Goal: Information Seeking & Learning: Learn about a topic

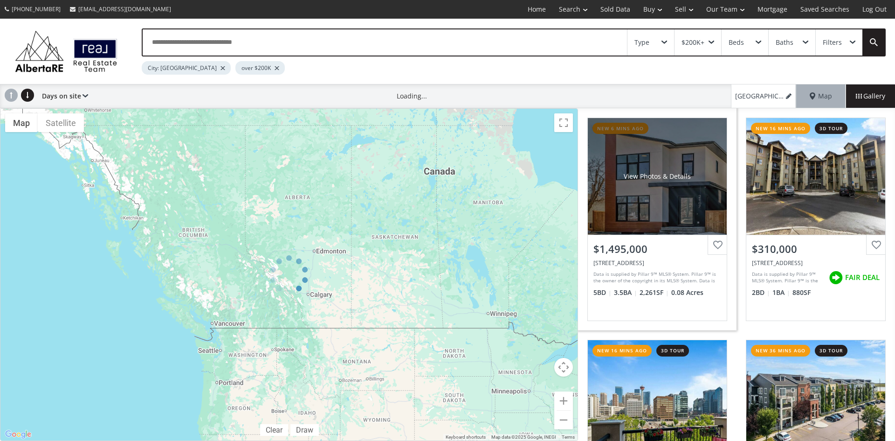
scroll to position [187, 0]
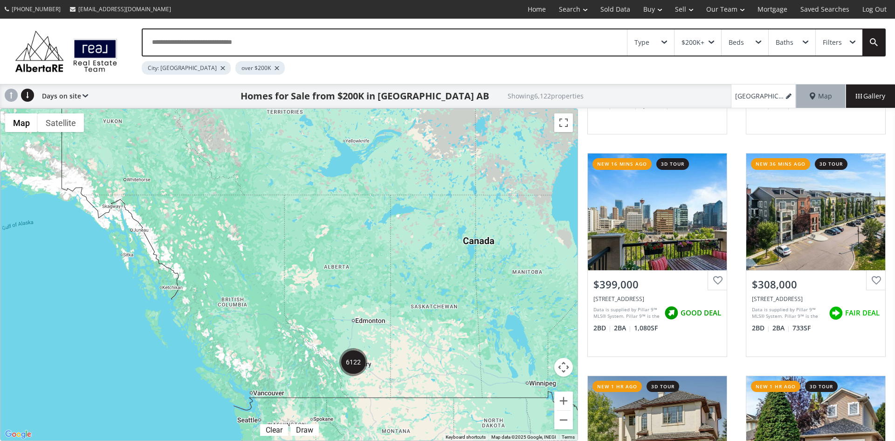
click at [666, 38] on div "Type" at bounding box center [651, 42] width 47 height 26
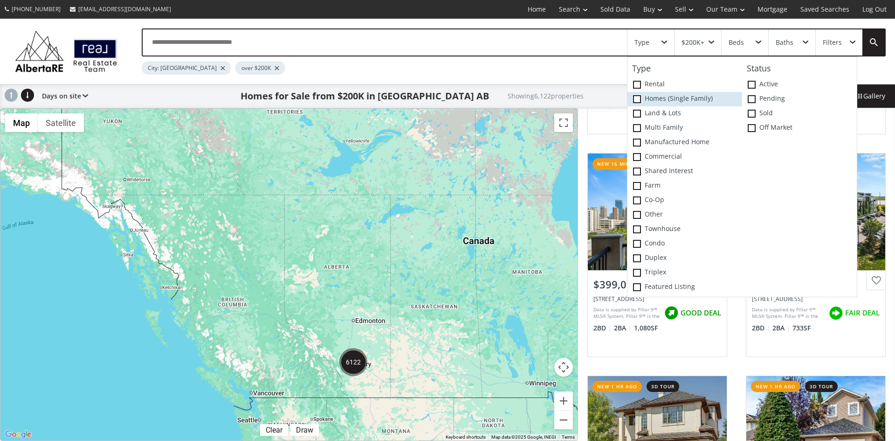
click at [638, 96] on span at bounding box center [637, 99] width 8 height 8
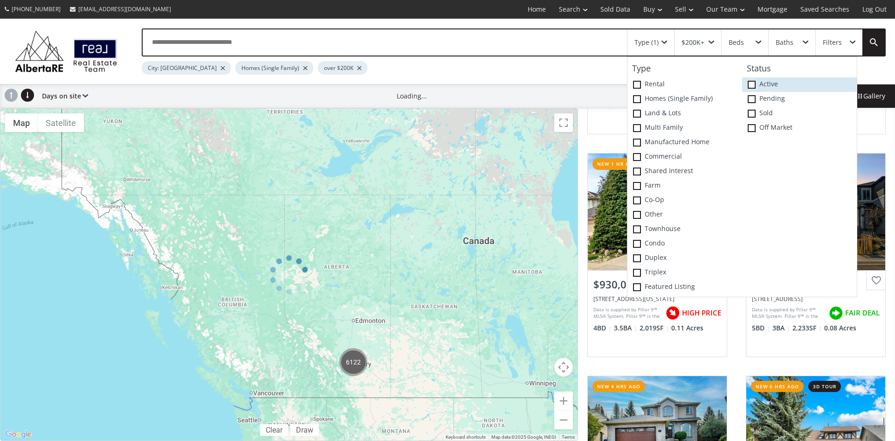
click at [753, 85] on span at bounding box center [752, 85] width 8 height 8
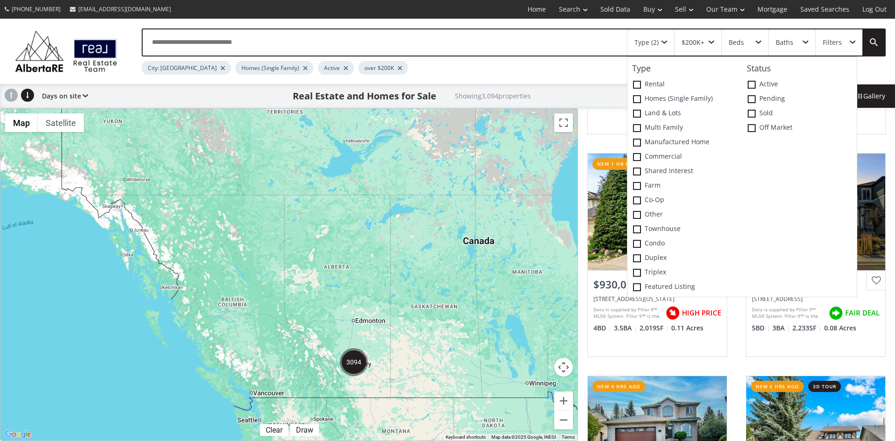
click at [437, 302] on div at bounding box center [288, 275] width 577 height 332
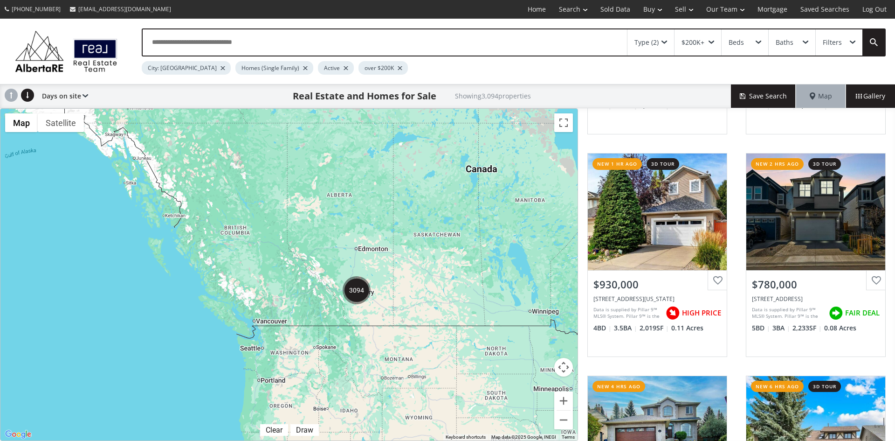
drag, startPoint x: 433, startPoint y: 364, endPoint x: 434, endPoint y: 292, distance: 71.8
click at [434, 292] on div at bounding box center [288, 275] width 577 height 332
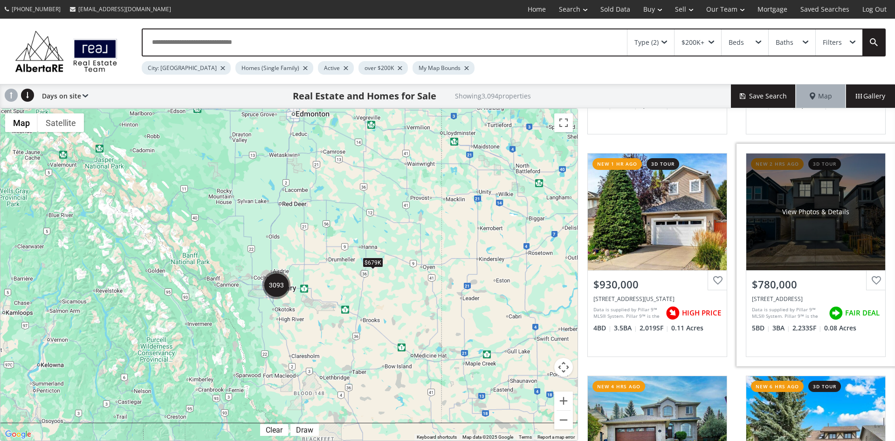
scroll to position [280, 0]
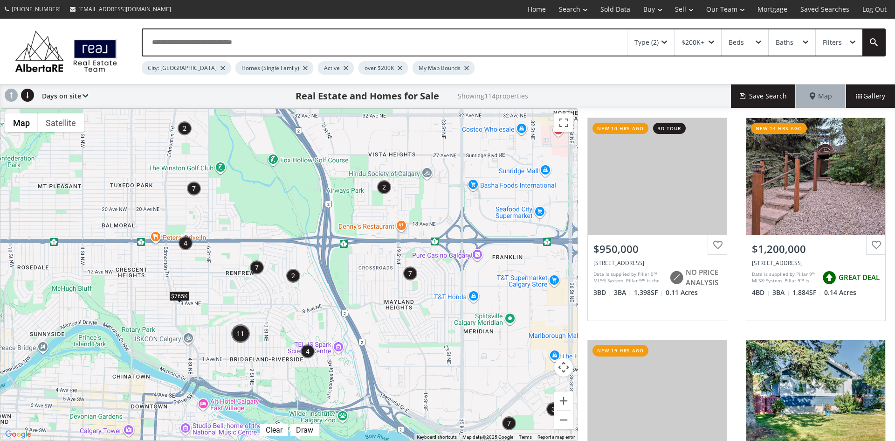
drag, startPoint x: 153, startPoint y: 222, endPoint x: 325, endPoint y: 242, distance: 173.2
click at [325, 242] on div "$598K $765K $590K $540K $700K $505K $599K" at bounding box center [288, 275] width 577 height 332
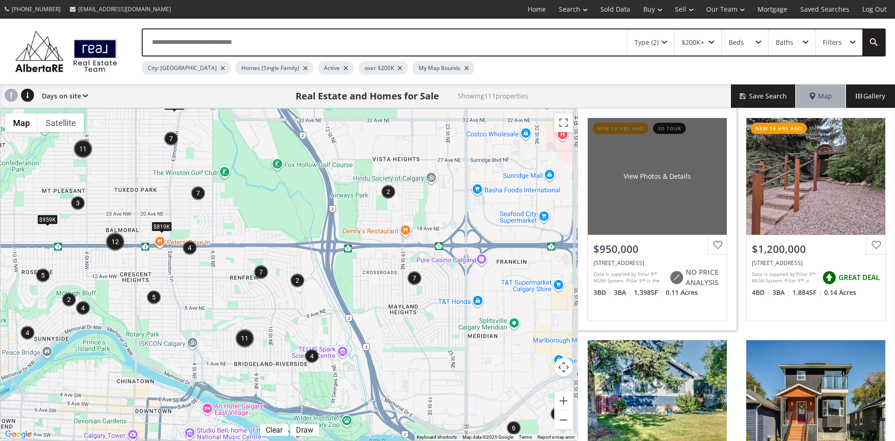
scroll to position [93, 0]
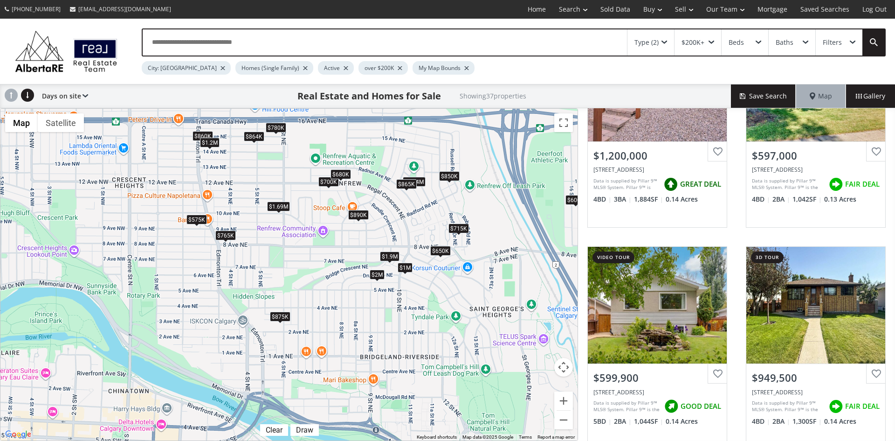
drag, startPoint x: 294, startPoint y: 266, endPoint x: 474, endPoint y: 146, distance: 216.3
click at [474, 146] on div "$1.2M $597K $600K $950K $1M $890K $780K $500K $765K $1.38M $2.5M $1.69M $2M $57…" at bounding box center [288, 275] width 577 height 332
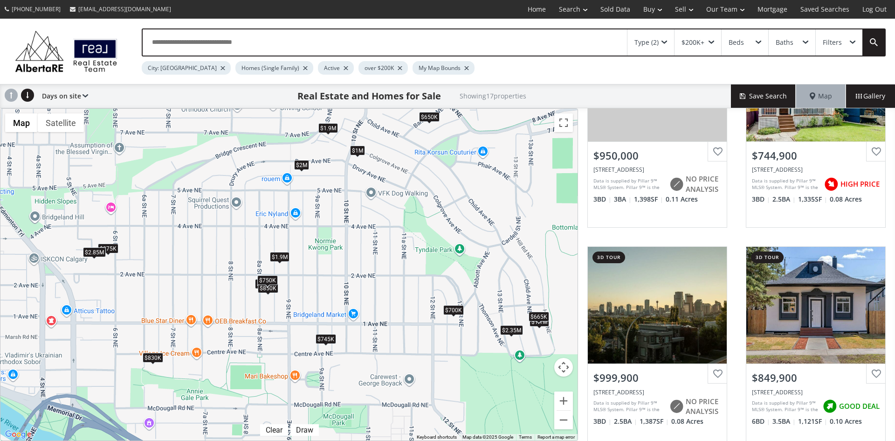
drag, startPoint x: 360, startPoint y: 303, endPoint x: 374, endPoint y: 245, distance: 58.9
click at [374, 245] on div "$950K $745K $1M $850K $2M $650K $715K $1.9M $700K $875K $830K $1.1M $665K $2.85…" at bounding box center [288, 275] width 577 height 332
click at [330, 341] on div "$745K" at bounding box center [326, 340] width 21 height 10
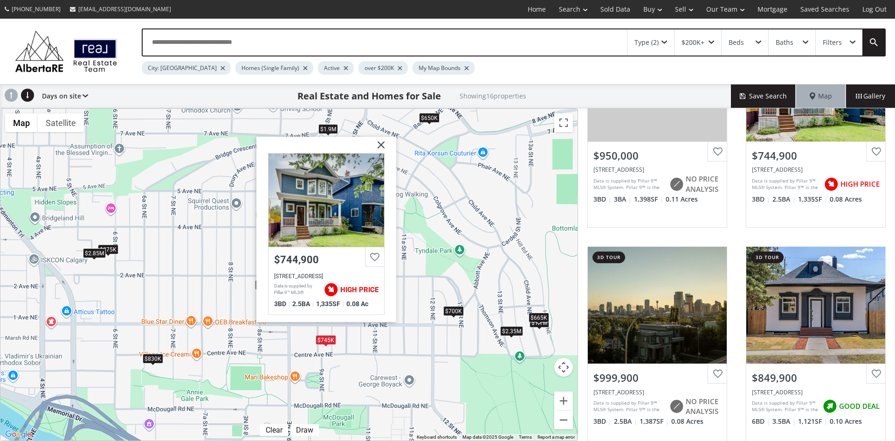
click at [382, 142] on img at bounding box center [377, 148] width 23 height 23
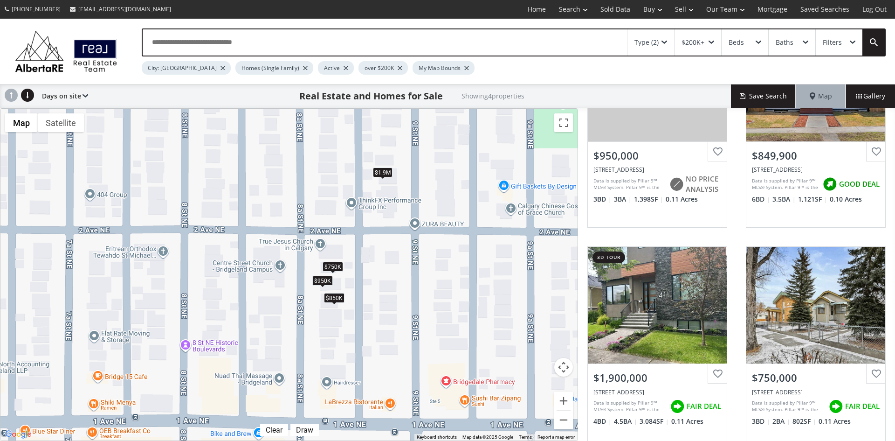
drag, startPoint x: 219, startPoint y: 256, endPoint x: 372, endPoint y: 250, distance: 153.5
click at [372, 250] on div "$950K $850K $1.9M $750K" at bounding box center [288, 275] width 577 height 332
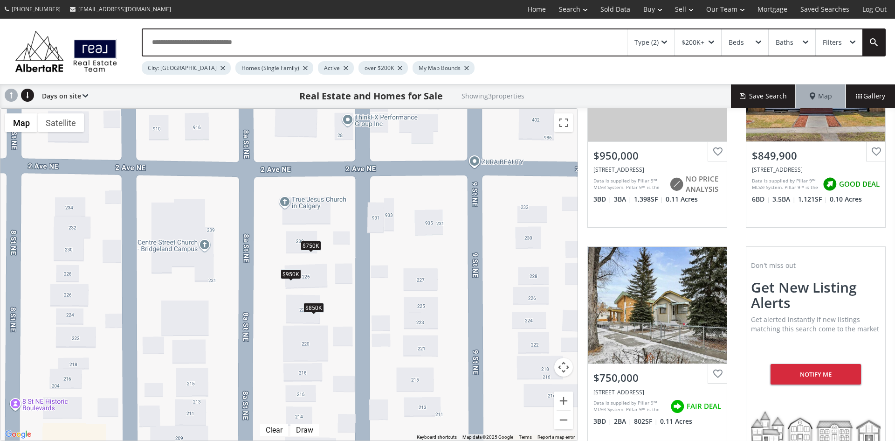
drag, startPoint x: 339, startPoint y: 278, endPoint x: 361, endPoint y: 237, distance: 45.9
click at [361, 237] on div "$950K $850K $750K" at bounding box center [288, 275] width 577 height 332
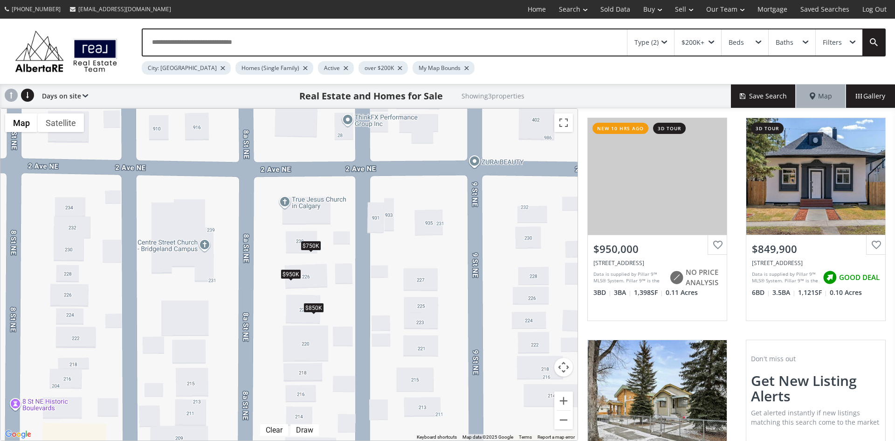
click at [289, 275] on div "$950K" at bounding box center [291, 274] width 21 height 10
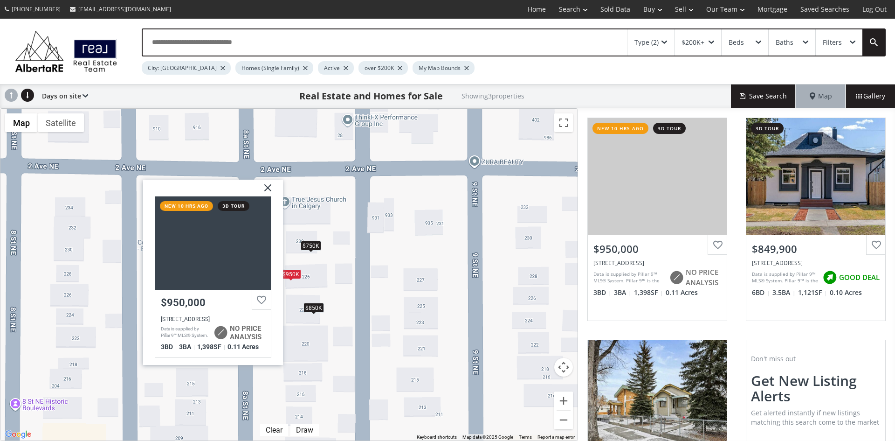
click at [221, 262] on div at bounding box center [213, 242] width 116 height 93
click at [268, 184] on img at bounding box center [264, 191] width 23 height 23
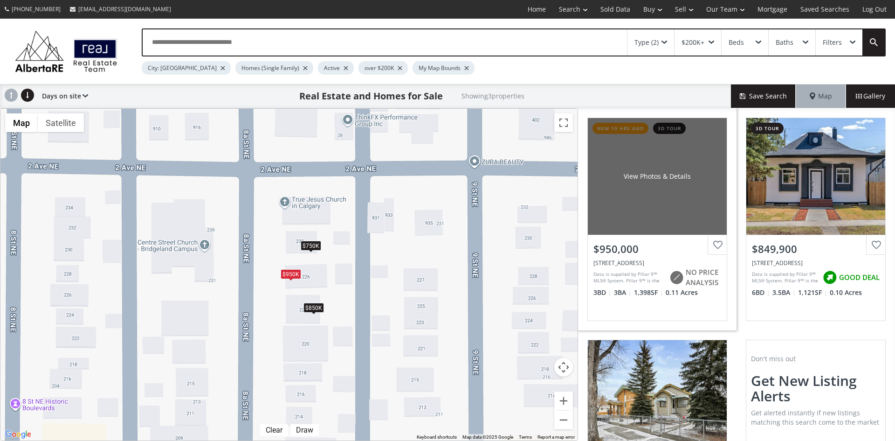
scroll to position [112, 0]
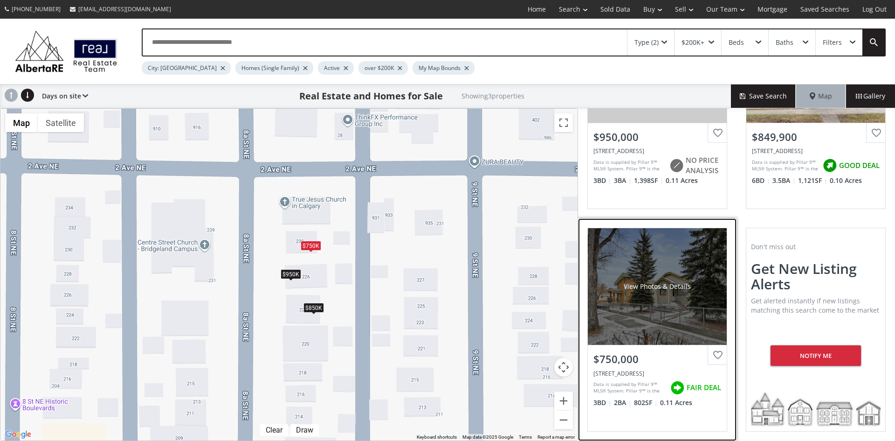
click at [663, 300] on div "View Photos & Details" at bounding box center [657, 286] width 139 height 117
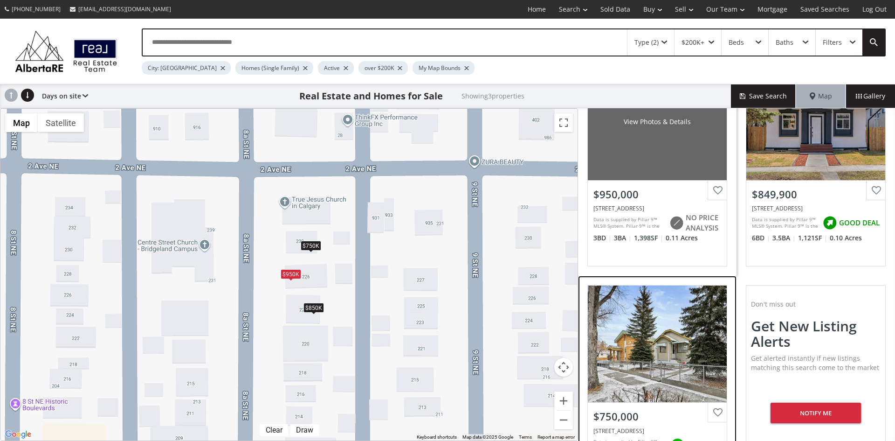
scroll to position [0, 0]
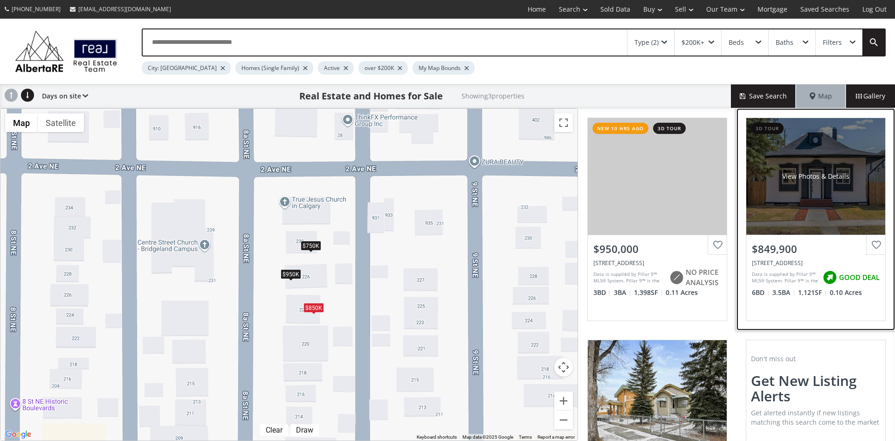
click at [815, 184] on div "View Photos & Details" at bounding box center [816, 176] width 139 height 117
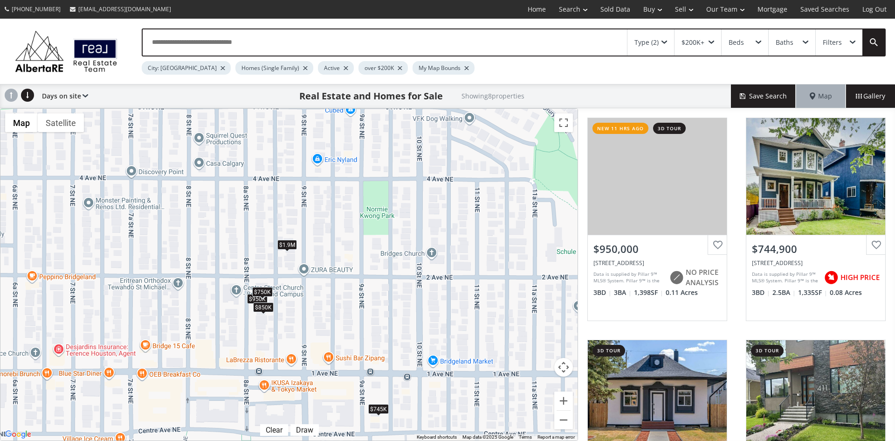
drag, startPoint x: 467, startPoint y: 188, endPoint x: 343, endPoint y: 246, distance: 136.9
click at [343, 246] on div "$950K $745K $850K $1.9M $875K $830K $2.85M $750K" at bounding box center [288, 275] width 577 height 332
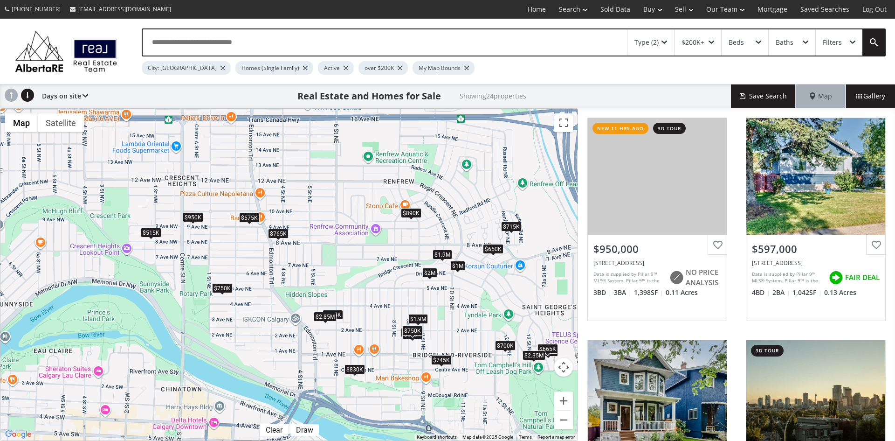
drag, startPoint x: 190, startPoint y: 167, endPoint x: 340, endPoint y: 277, distance: 185.9
click at [340, 277] on div "$950K $597K $745K $1M $890K $850K $765K $2M $650K $950K $515K $715K $1.9M $700K…" at bounding box center [288, 275] width 577 height 332
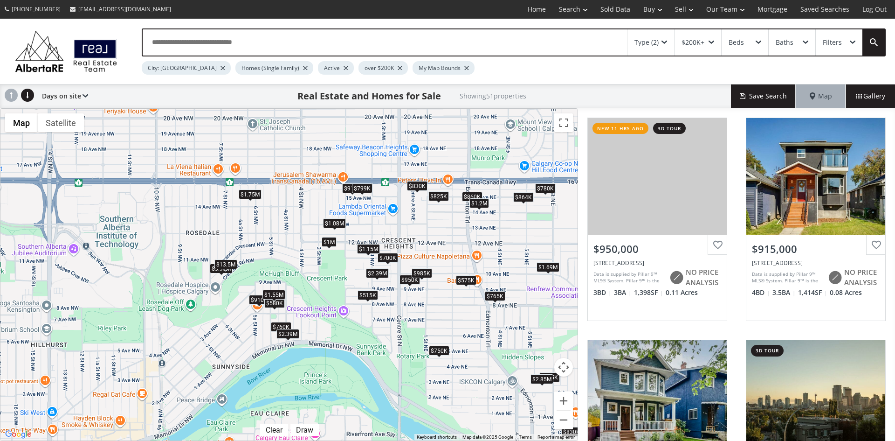
drag, startPoint x: 198, startPoint y: 186, endPoint x: 348, endPoint y: 221, distance: 154.2
click at [348, 221] on div "$950K $915K $745K $1M $890K $780K $1.08M $850K $765K $1.69M $2M $650K $700K $95…" at bounding box center [288, 275] width 577 height 332
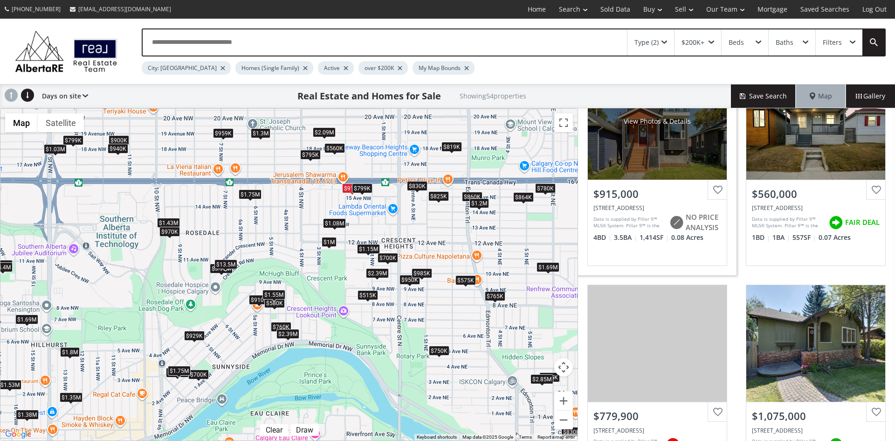
scroll to position [140, 0]
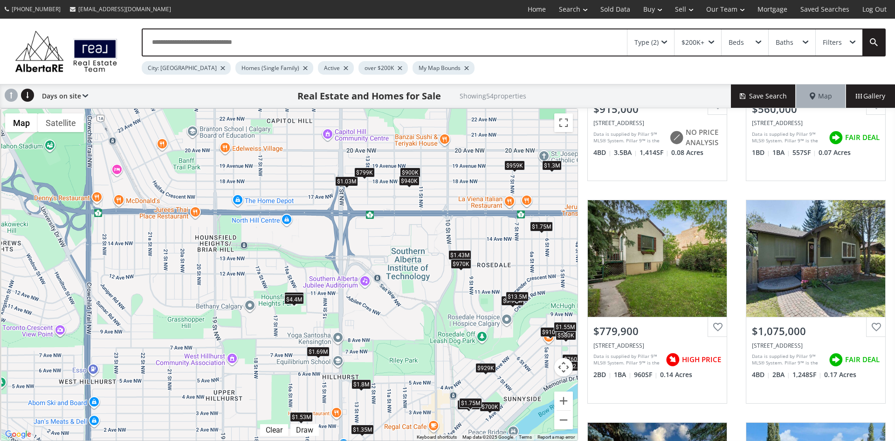
drag, startPoint x: 66, startPoint y: 224, endPoint x: 354, endPoint y: 254, distance: 288.8
click at [354, 254] on div "$915K $560K $780K $1.08M $765K $1.35M $1.69M $1.43M $700K $900K $819K $950K $86…" at bounding box center [288, 275] width 577 height 332
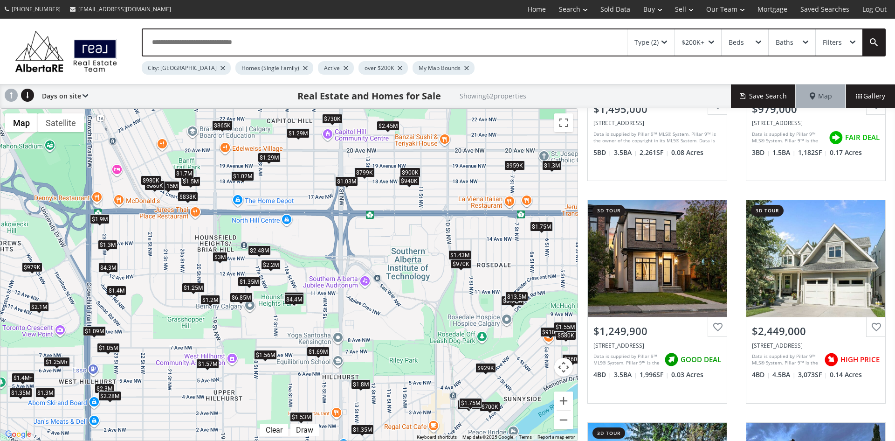
click at [104, 268] on div "$4.3M" at bounding box center [108, 268] width 20 height 10
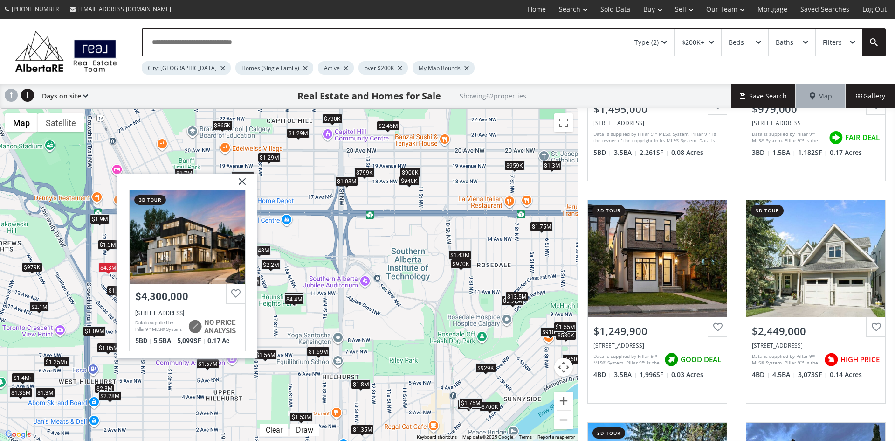
click at [242, 182] on img at bounding box center [238, 184] width 23 height 23
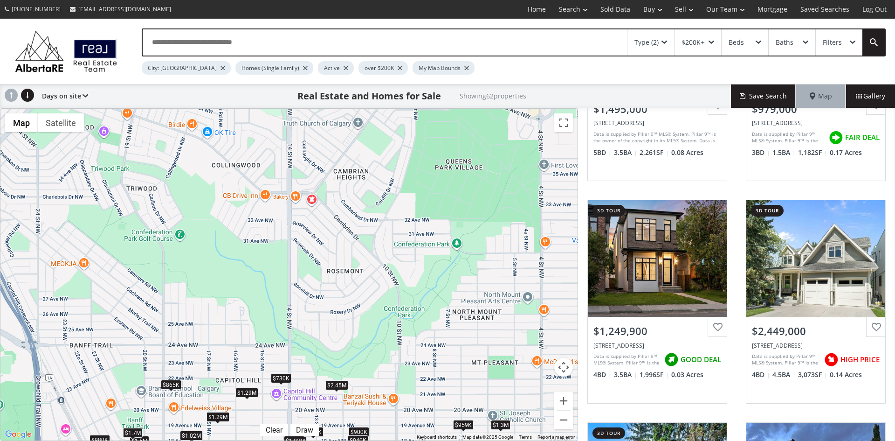
drag, startPoint x: 338, startPoint y: 147, endPoint x: 285, endPoint y: 423, distance: 280.6
click at [285, 423] on div "$1.5M $979K $1.25M+ $2.45M $1.05M $2.2M $865K $1.35M $1.4M+ $1.43M $700K $1.25M…" at bounding box center [288, 275] width 577 height 332
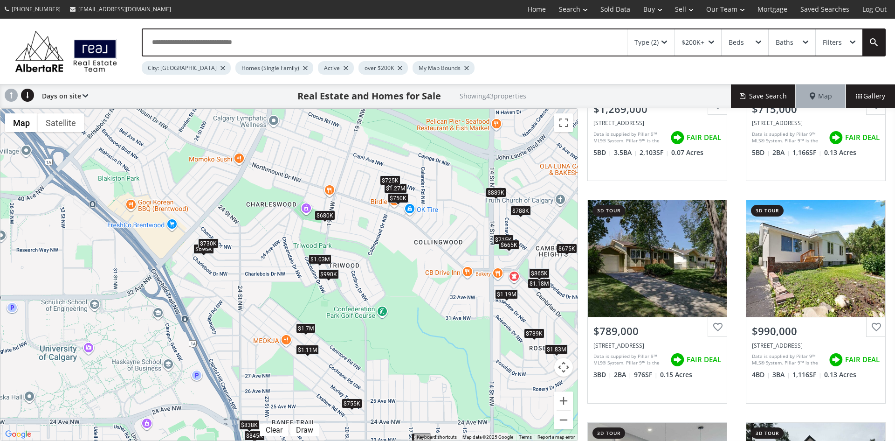
drag, startPoint x: 154, startPoint y: 200, endPoint x: 354, endPoint y: 263, distance: 210.1
click at [357, 264] on div "$1.27M $715K $789K $990K $1.04M $1.3M $1.18M $2.45M $2.2M $865K $750K $675K $66…" at bounding box center [288, 275] width 577 height 332
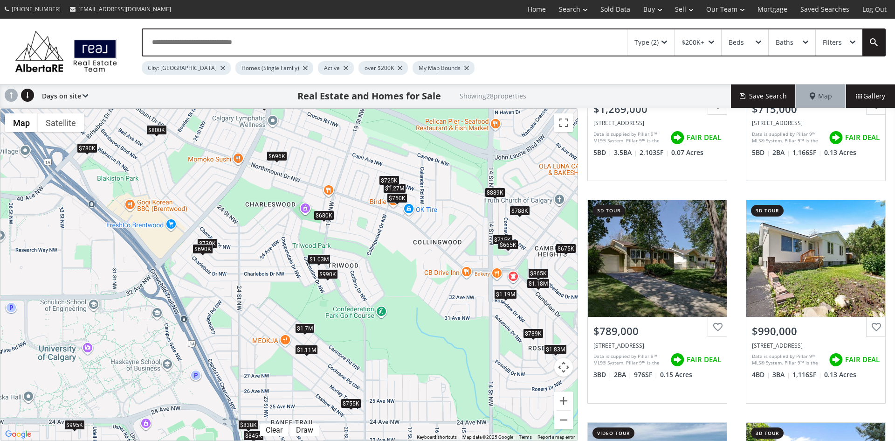
click at [198, 251] on div "$690K" at bounding box center [203, 248] width 21 height 10
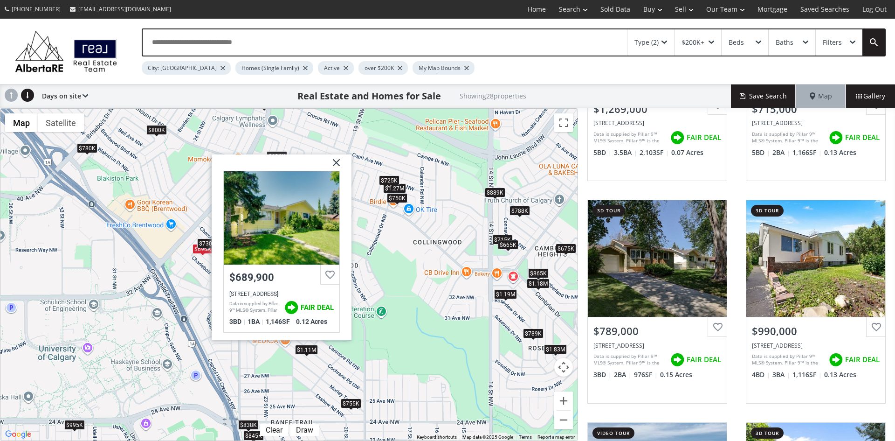
click at [340, 156] on img at bounding box center [332, 165] width 23 height 23
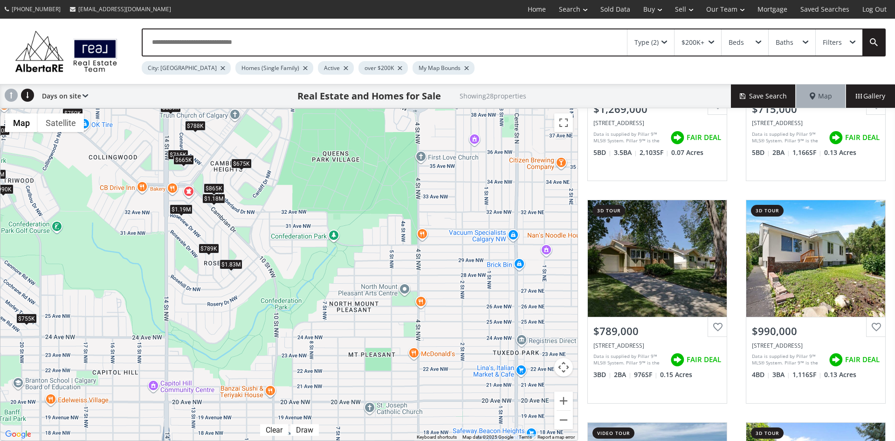
drag, startPoint x: 552, startPoint y: 315, endPoint x: 226, endPoint y: 229, distance: 337.4
click at [226, 229] on div "$1.27M $715K $789K $990K $1.18M $696K $675K $665K $845K $750K $995K $800K $780K…" at bounding box center [288, 275] width 577 height 332
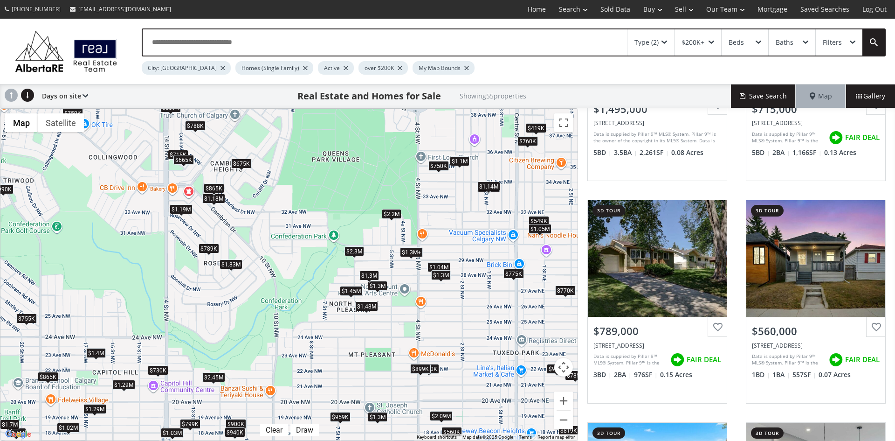
click at [393, 215] on div "$2.2M" at bounding box center [392, 214] width 20 height 10
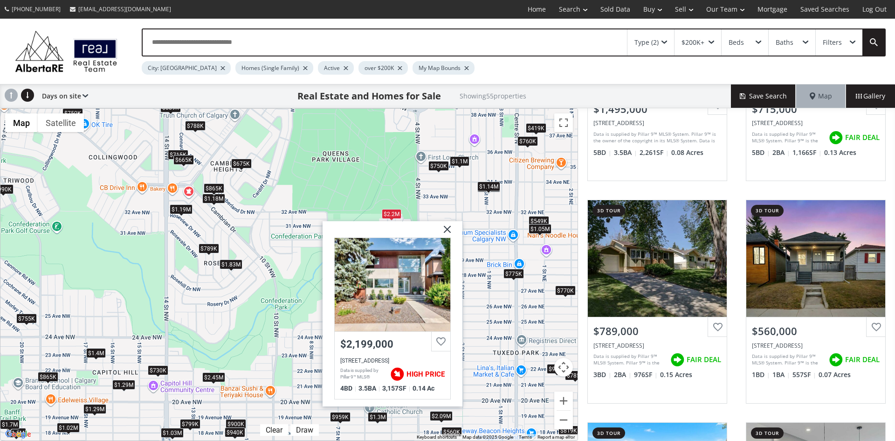
click at [445, 226] on img at bounding box center [443, 232] width 23 height 23
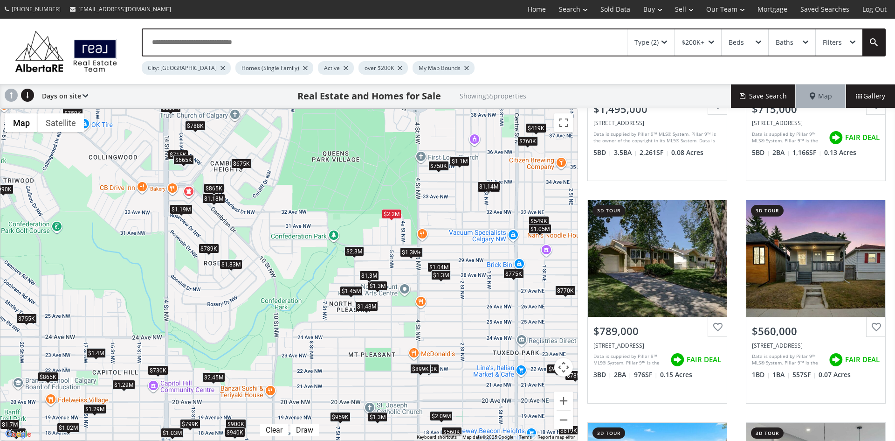
click at [355, 254] on div "$2.3M" at bounding box center [355, 251] width 20 height 10
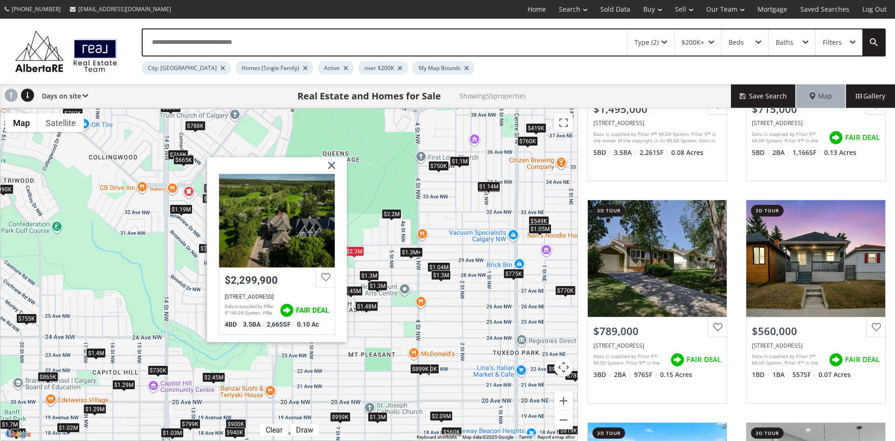
click at [332, 167] on img at bounding box center [328, 168] width 23 height 23
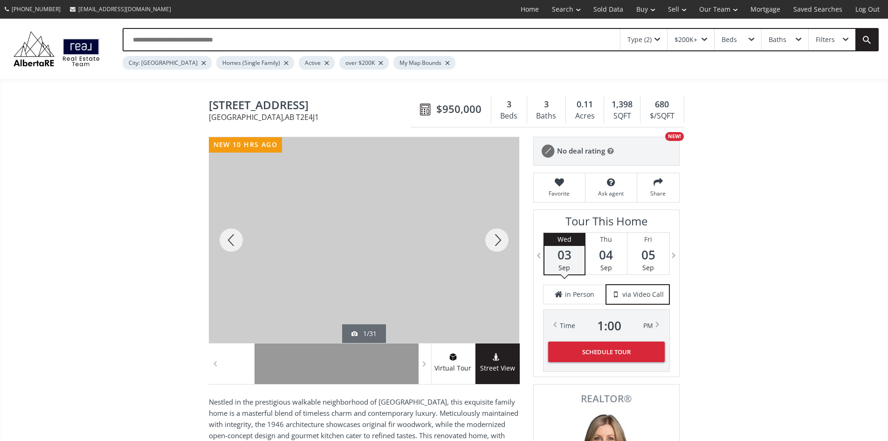
click at [497, 240] on div at bounding box center [497, 240] width 45 height 206
click at [496, 240] on div at bounding box center [497, 240] width 45 height 206
click at [491, 241] on div at bounding box center [497, 240] width 45 height 206
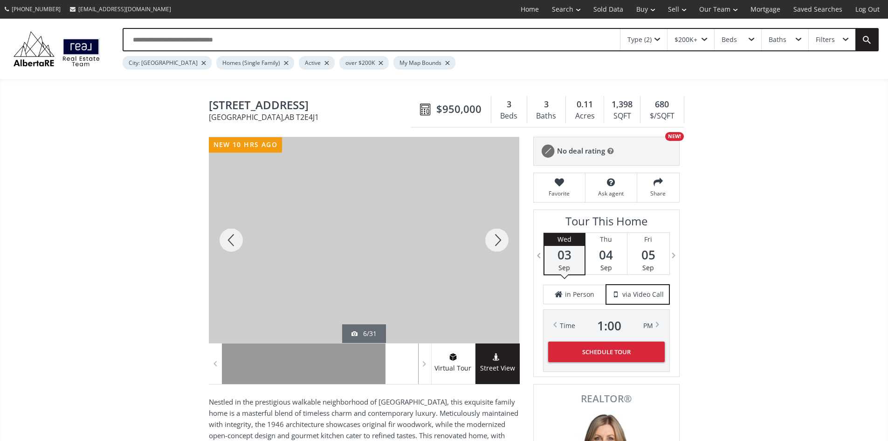
click at [491, 241] on div at bounding box center [497, 240] width 45 height 206
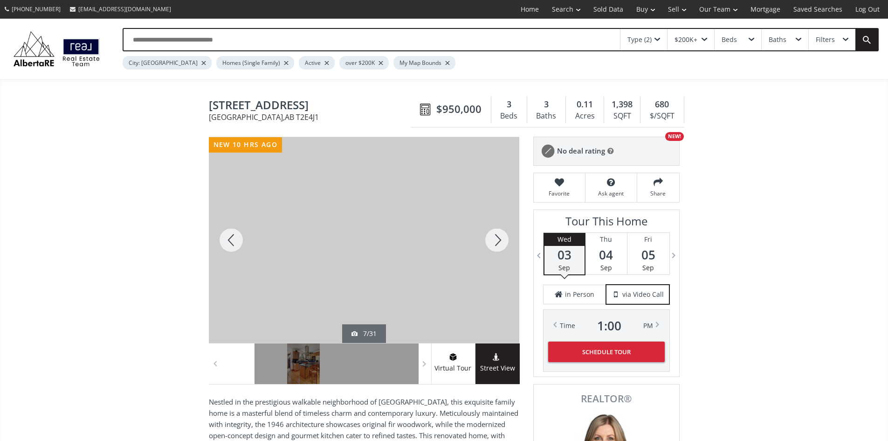
click at [491, 241] on div at bounding box center [497, 240] width 45 height 206
click at [496, 240] on div at bounding box center [497, 240] width 45 height 206
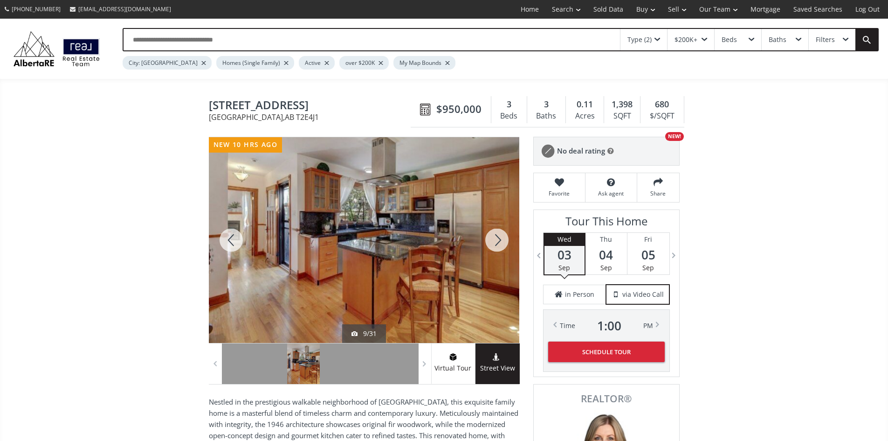
click at [493, 239] on div at bounding box center [497, 240] width 45 height 206
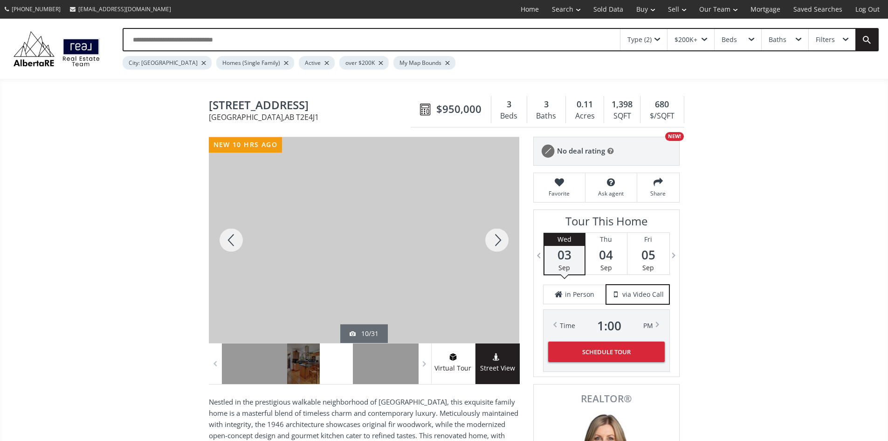
click at [496, 239] on div at bounding box center [497, 240] width 45 height 206
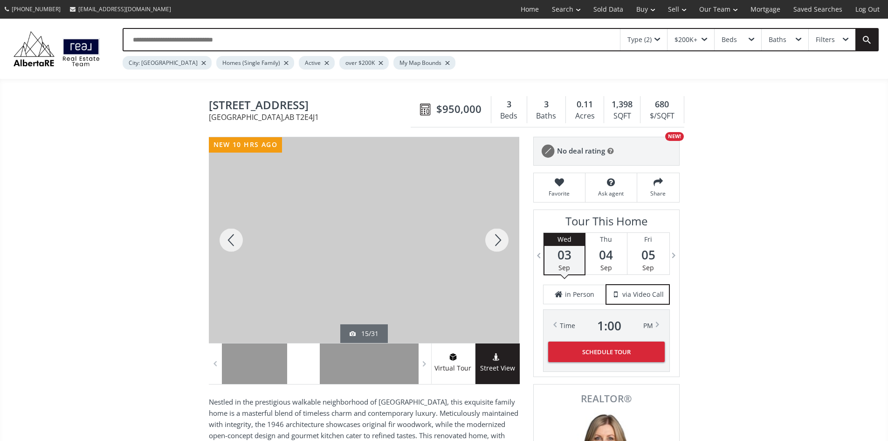
click at [496, 239] on div at bounding box center [497, 240] width 45 height 206
click at [500, 236] on div at bounding box center [497, 240] width 45 height 206
click at [497, 237] on div at bounding box center [497, 240] width 45 height 206
click at [496, 237] on div at bounding box center [497, 240] width 45 height 206
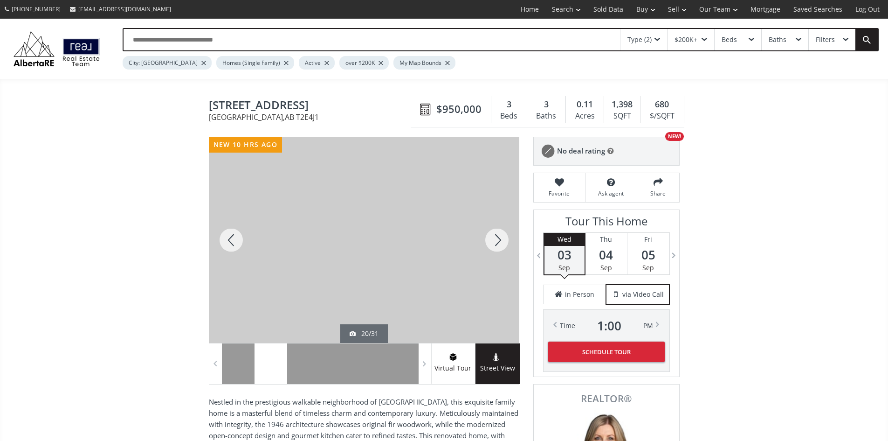
click at [500, 238] on div at bounding box center [497, 240] width 45 height 206
click at [501, 238] on div at bounding box center [497, 240] width 45 height 206
click at [498, 241] on div at bounding box center [497, 240] width 45 height 206
click at [498, 243] on div at bounding box center [497, 240] width 45 height 206
click at [497, 243] on div at bounding box center [497, 240] width 45 height 206
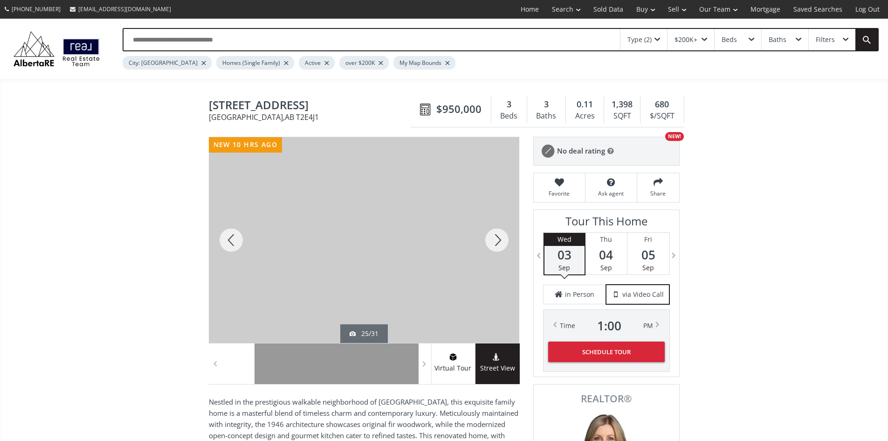
click at [497, 243] on div at bounding box center [497, 240] width 45 height 206
click at [495, 245] on div at bounding box center [497, 240] width 45 height 206
click at [497, 237] on div at bounding box center [497, 240] width 45 height 206
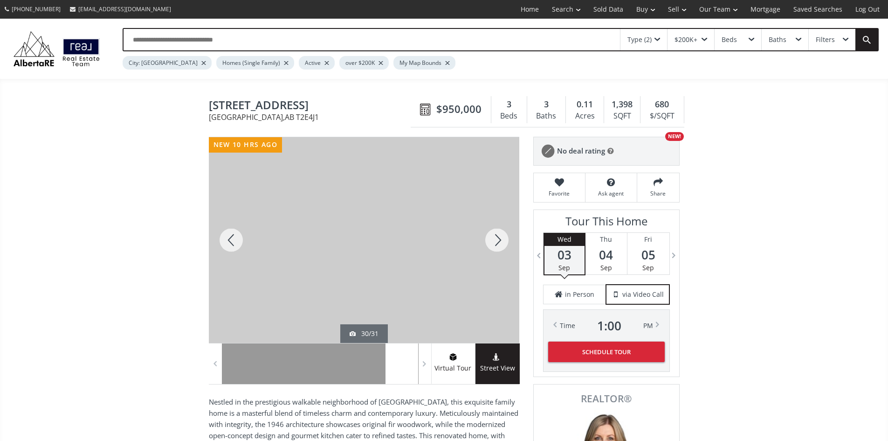
click at [499, 248] on div at bounding box center [497, 240] width 45 height 206
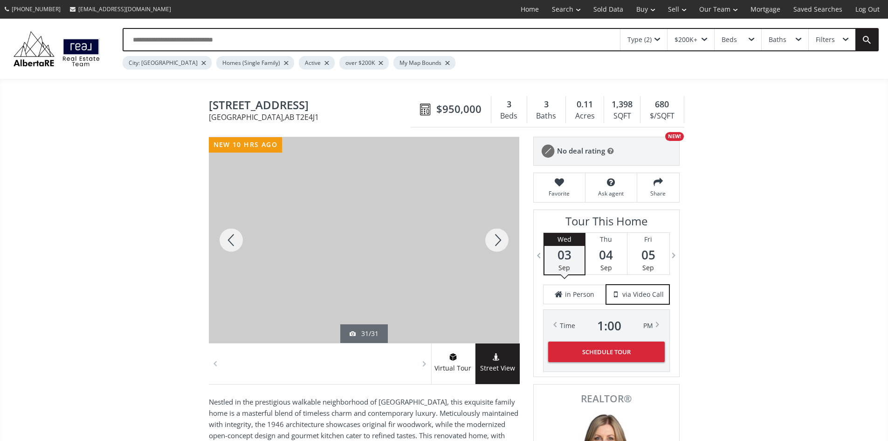
click at [498, 238] on div at bounding box center [497, 240] width 45 height 206
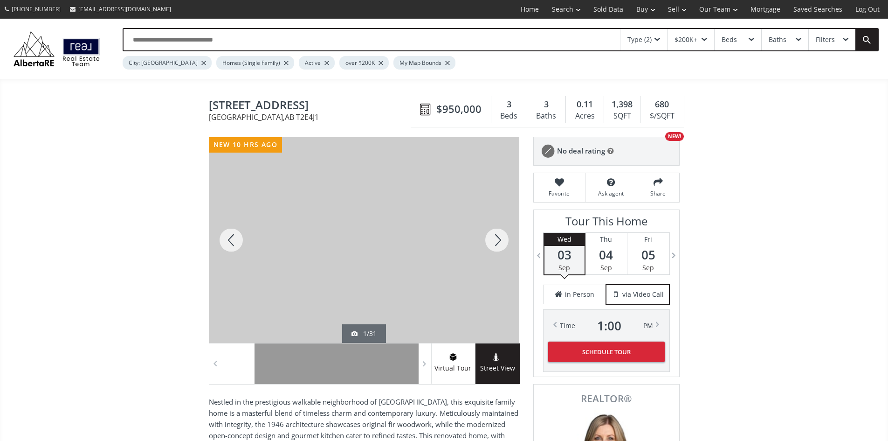
click at [498, 238] on div at bounding box center [497, 240] width 45 height 206
click at [507, 368] on span "Street View" at bounding box center [498, 368] width 44 height 11
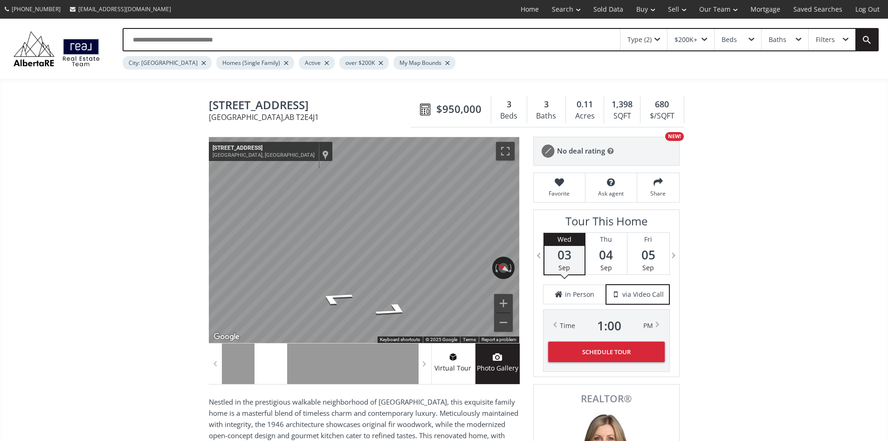
click at [368, 300] on icon "Go North, 8a St NE" at bounding box center [362, 299] width 57 height 13
drag, startPoint x: 435, startPoint y: 274, endPoint x: 194, endPoint y: 269, distance: 240.7
click at [355, 272] on div "← Move left → Move right ↑ Move up ↓ Move down + Zoom in - Zoom out 239 8a St N…" at bounding box center [364, 240] width 311 height 206
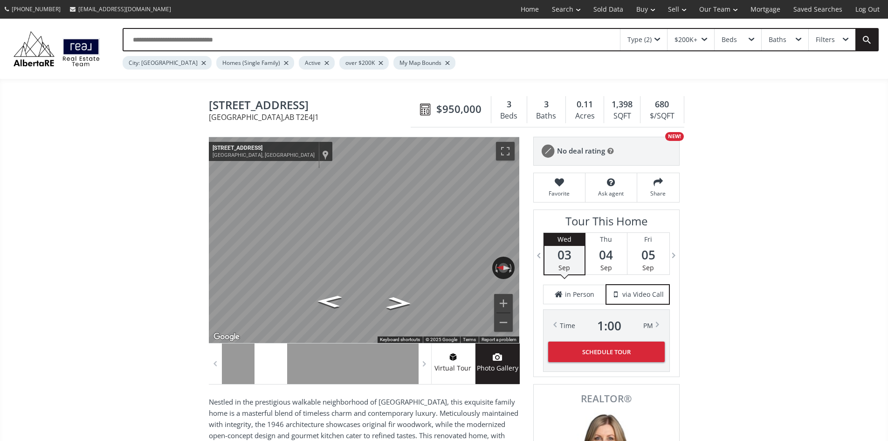
drag, startPoint x: 482, startPoint y: 269, endPoint x: 118, endPoint y: 291, distance: 365.4
click at [384, 284] on icon "Go South, 8a St NE" at bounding box center [370, 280] width 62 height 17
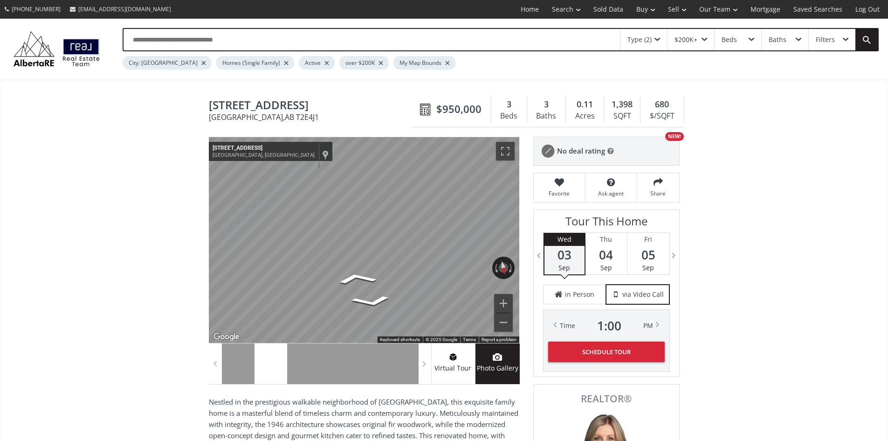
click at [341, 283] on icon "Go South, 8a St NE" at bounding box center [356, 278] width 63 height 18
click at [447, 266] on div "Rotate the view" at bounding box center [462, 265] width 52 height 11
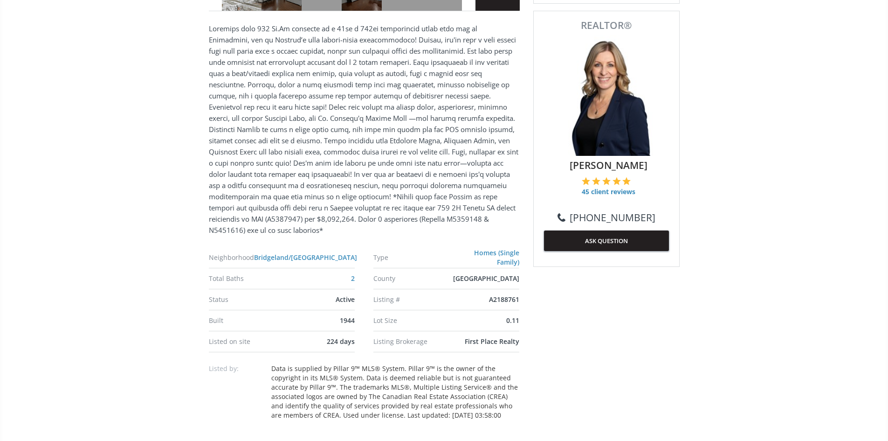
scroll to position [140, 0]
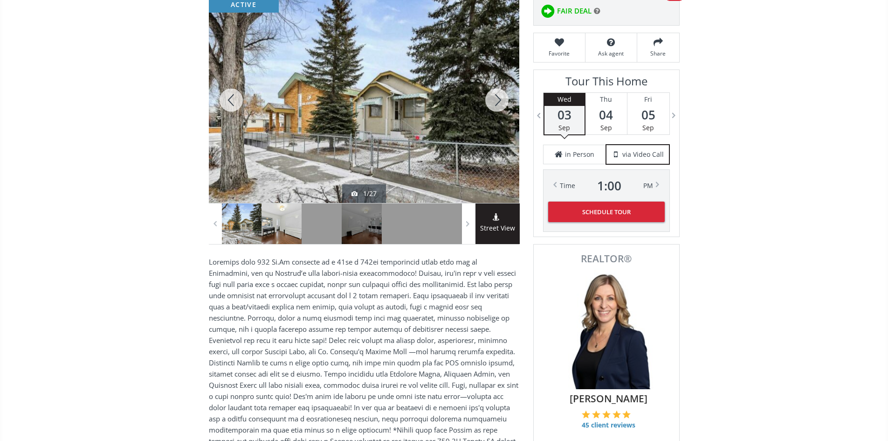
click at [278, 228] on div at bounding box center [282, 223] width 40 height 41
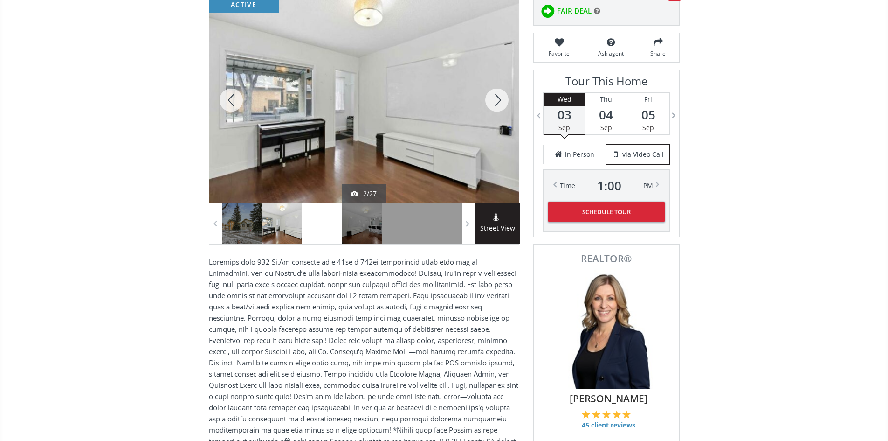
click at [334, 235] on div at bounding box center [322, 223] width 40 height 41
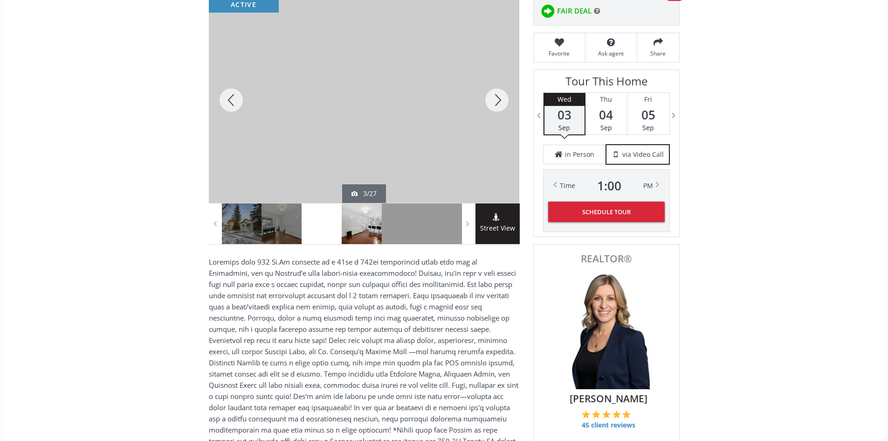
click at [362, 231] on div at bounding box center [362, 223] width 40 height 41
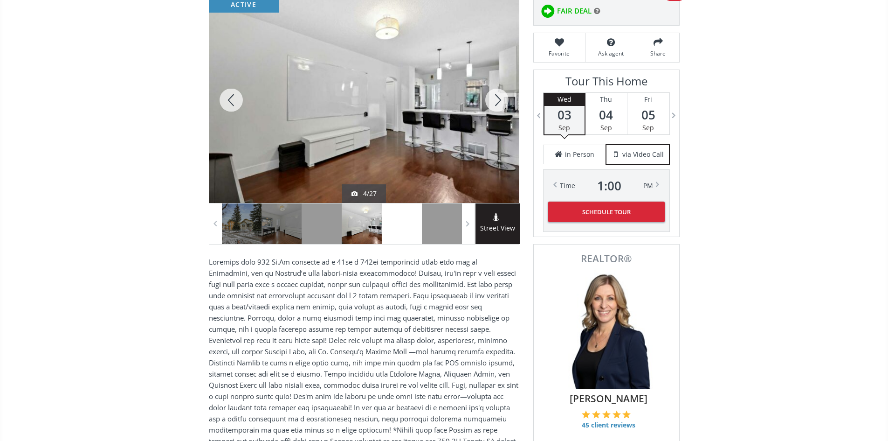
click at [399, 233] on div at bounding box center [402, 223] width 40 height 41
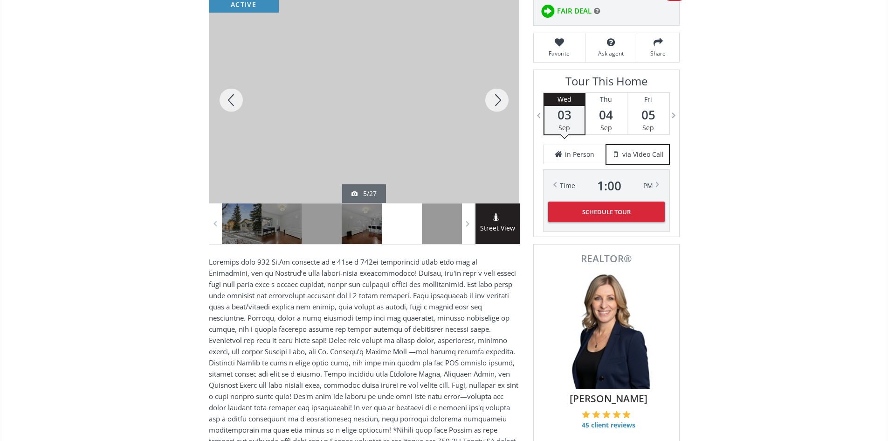
click at [227, 100] on div at bounding box center [231, 100] width 45 height 206
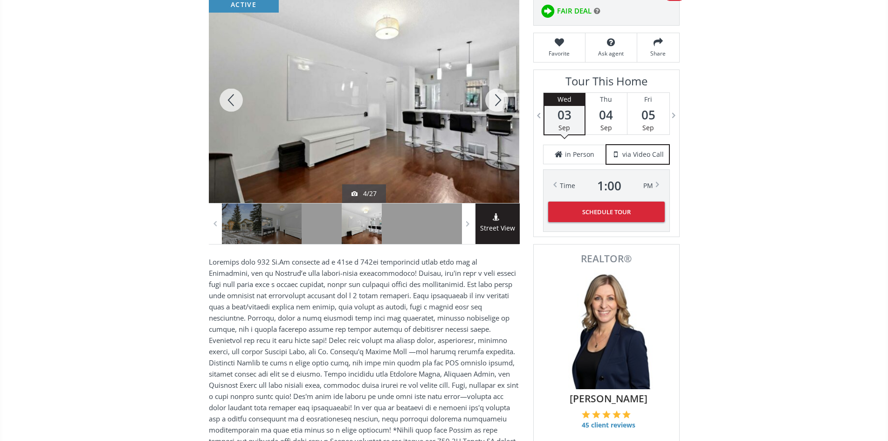
click at [232, 104] on div at bounding box center [231, 100] width 45 height 206
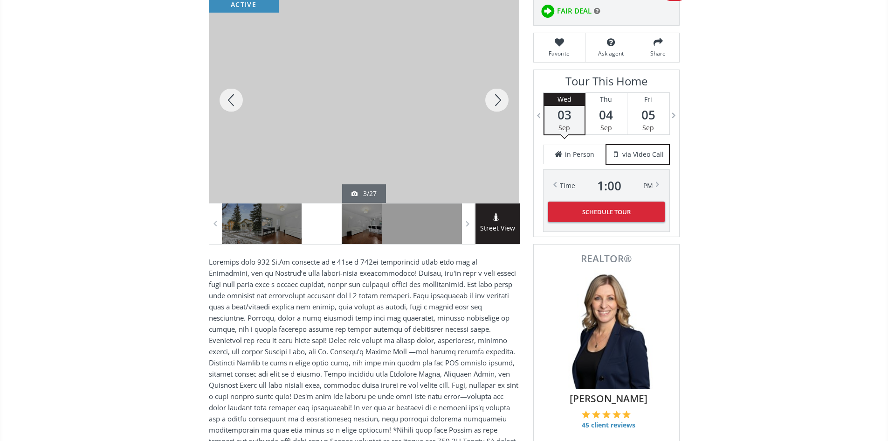
click at [232, 104] on div at bounding box center [231, 100] width 45 height 206
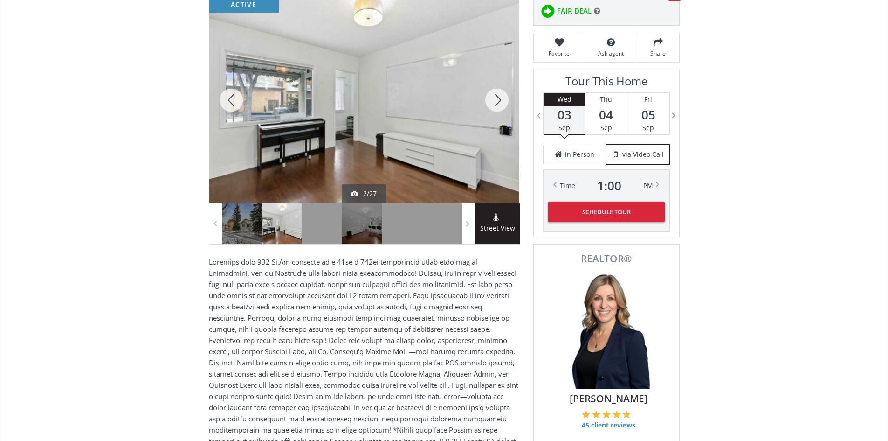
click at [229, 105] on div at bounding box center [231, 100] width 45 height 206
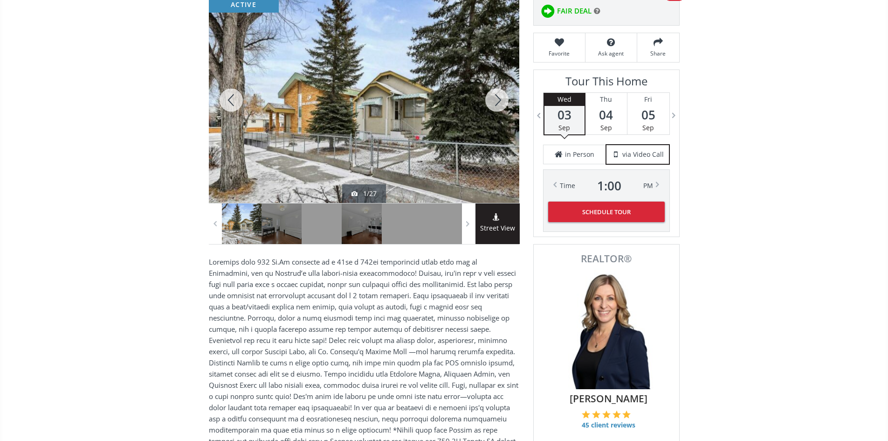
click at [500, 233] on span "Street View" at bounding box center [498, 228] width 44 height 11
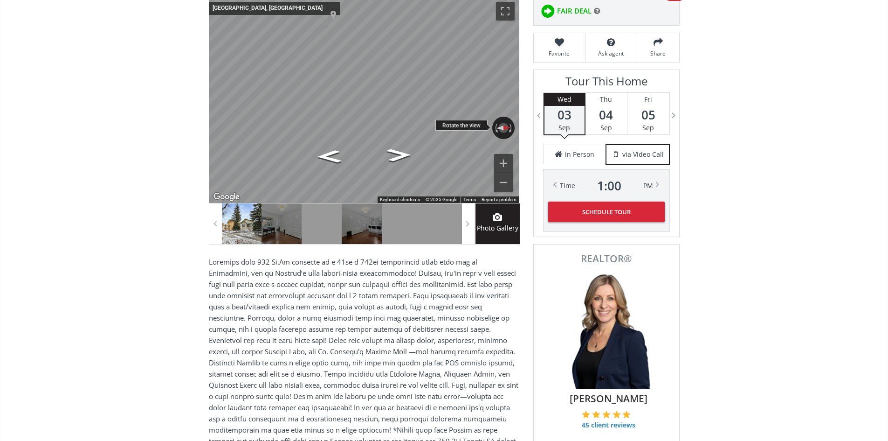
click at [451, 128] on div "← Move left → Move right ↑ Move up ↓ Move down + Zoom in - Zoom out Calgary, Al…" at bounding box center [364, 100] width 311 height 206
click at [504, 165] on button "Zoom in" at bounding box center [503, 163] width 19 height 19
click at [364, 92] on div "Map" at bounding box center [364, 100] width 311 height 206
drag, startPoint x: 390, startPoint y: 187, endPoint x: 546, endPoint y: 101, distance: 177.8
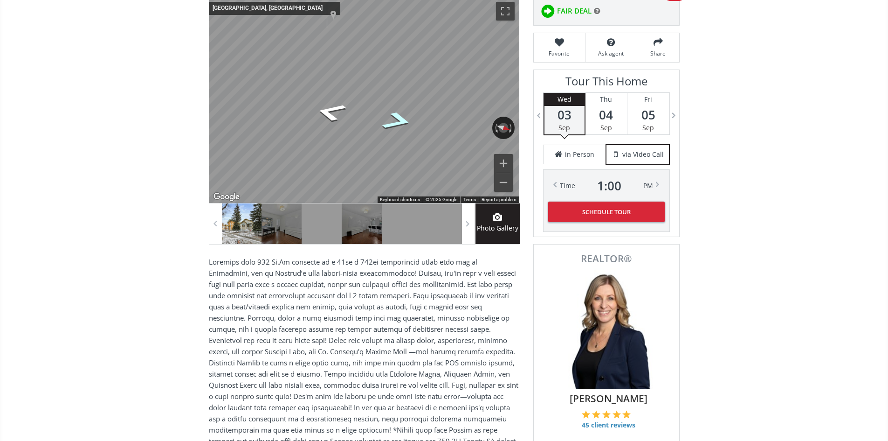
click at [408, 129] on icon "Go North" at bounding box center [397, 121] width 57 height 28
click at [325, 214] on div "← Move left → Move right ↑ Move up ↓ Move down + Zoom in - Zoom out Calgary, Al…" at bounding box center [364, 120] width 311 height 247
click at [446, 133] on div "← Move left → Move right ↑ Move up ↓ Move down + Zoom in - Zoom out Calgary, Al…" at bounding box center [364, 100] width 311 height 206
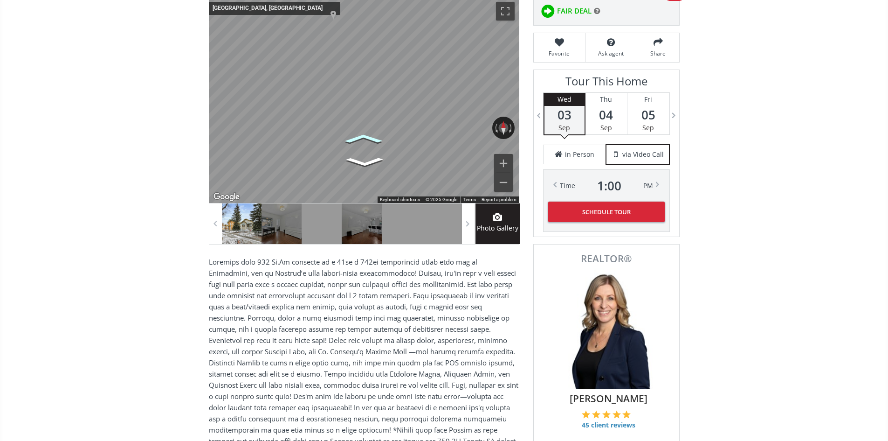
click at [365, 145] on icon "Go North" at bounding box center [363, 138] width 56 height 14
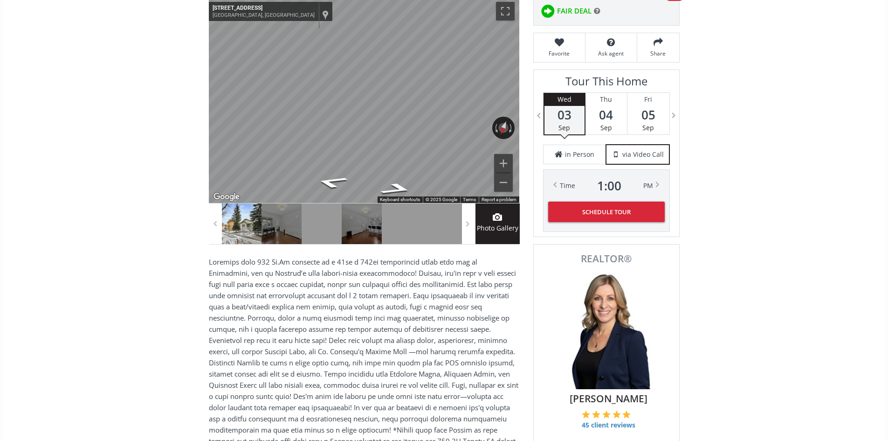
click at [479, 203] on div "← Move left → Move right ↑ Move up ↓ Move down + Zoom in - Zoom out 931 2 Ave N…" at bounding box center [364, 100] width 311 height 206
click at [500, 121] on div "← Move left → Move right ↑ Move up ↓ Move down + Zoom in - Zoom out 219 8a St N…" at bounding box center [364, 100] width 311 height 206
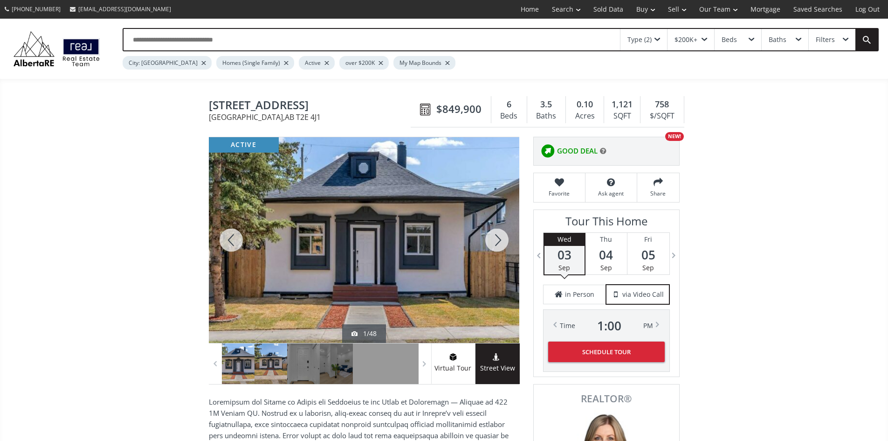
click at [270, 368] on div at bounding box center [271, 363] width 33 height 41
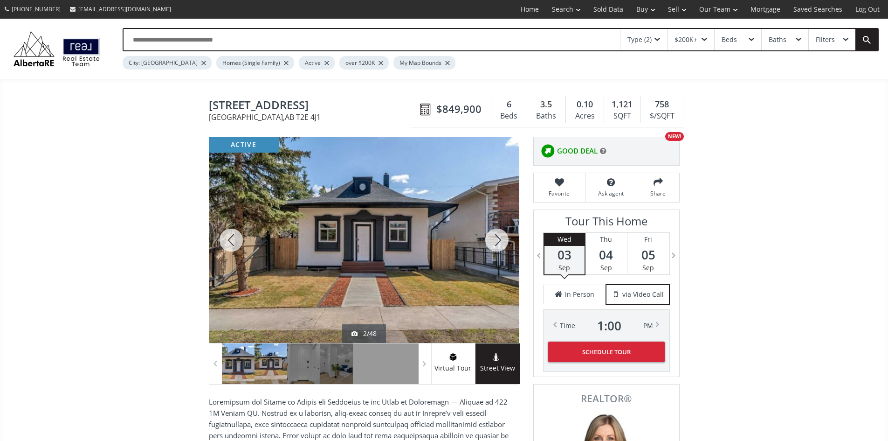
click at [251, 371] on div at bounding box center [238, 363] width 33 height 41
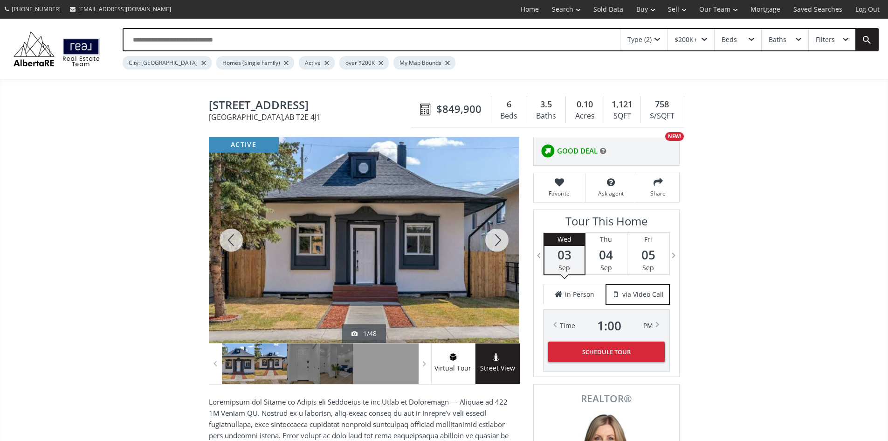
click at [271, 368] on div at bounding box center [271, 363] width 33 height 41
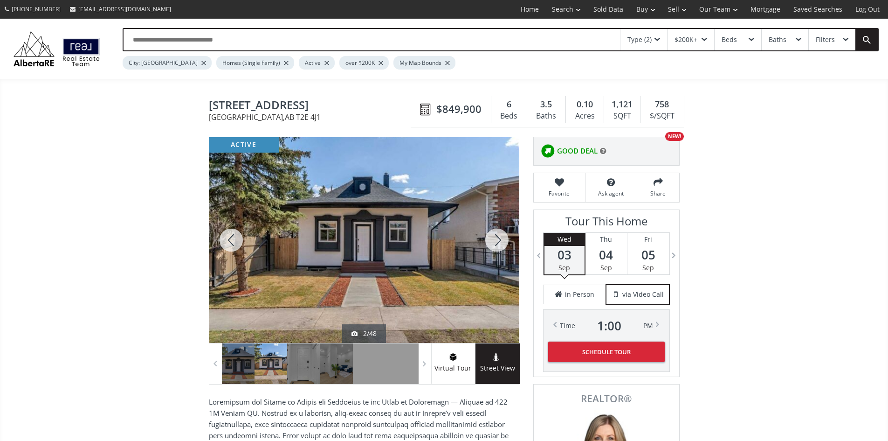
click at [501, 361] on icon at bounding box center [497, 356] width 9 height 7
